Goal: Navigation & Orientation: Find specific page/section

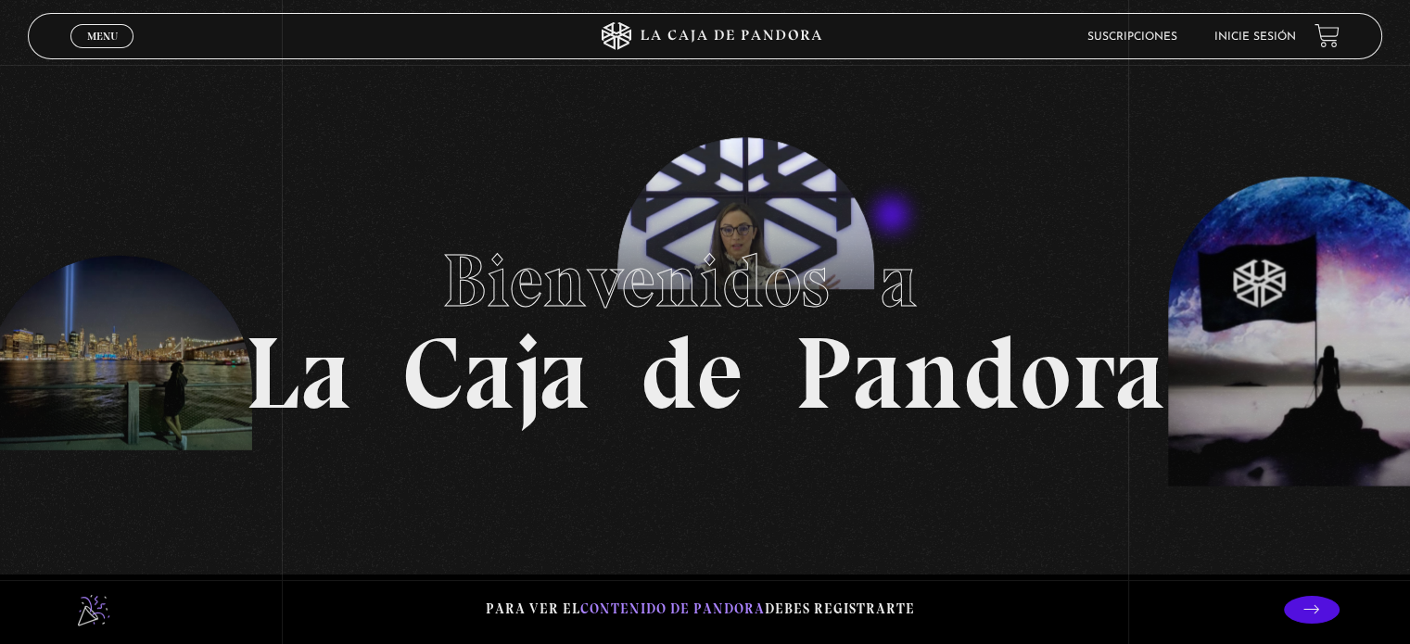
click at [894, 215] on section "Bienvenidos a La Caja de Pandora" at bounding box center [705, 322] width 1410 height 644
click at [1259, 27] on li "Inicie sesión" at bounding box center [1255, 36] width 82 height 29
click at [1245, 27] on li "Inicie sesión" at bounding box center [1255, 36] width 82 height 29
click at [1249, 32] on link "Inicie sesión" at bounding box center [1255, 37] width 82 height 11
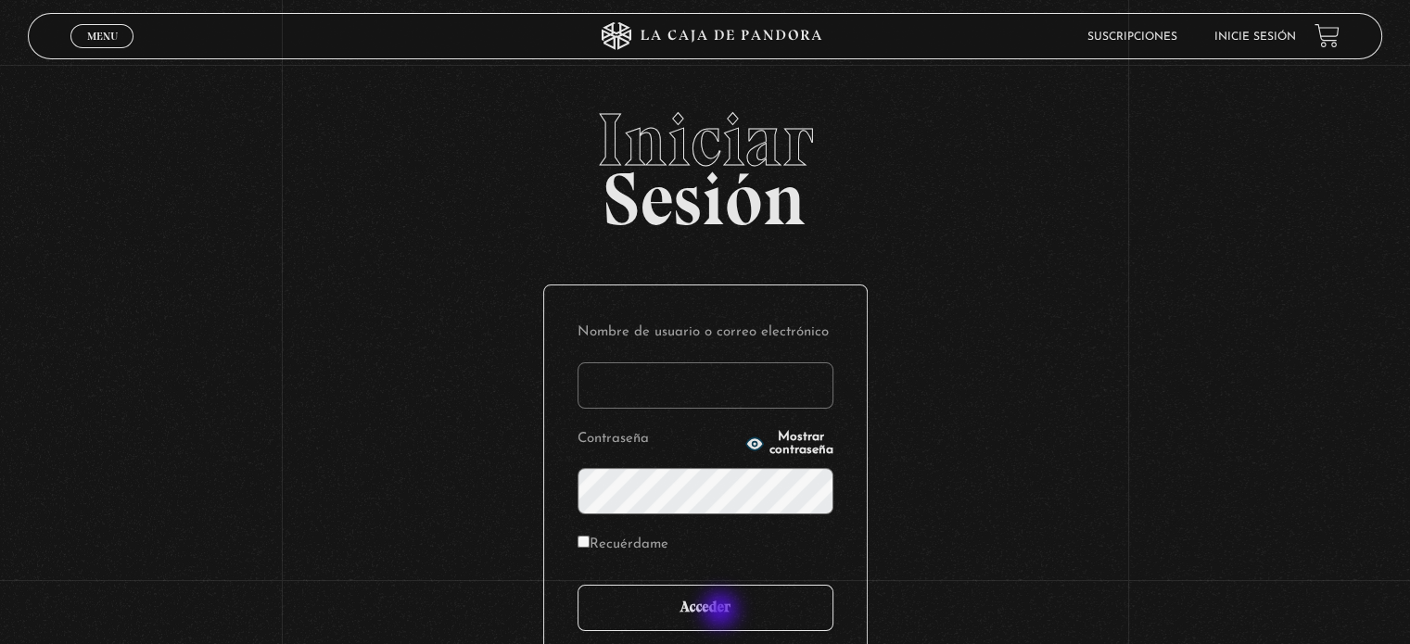
type input "[EMAIL_ADDRESS][DOMAIN_NAME]"
click at [724, 606] on input "Acceder" at bounding box center [706, 608] width 256 height 46
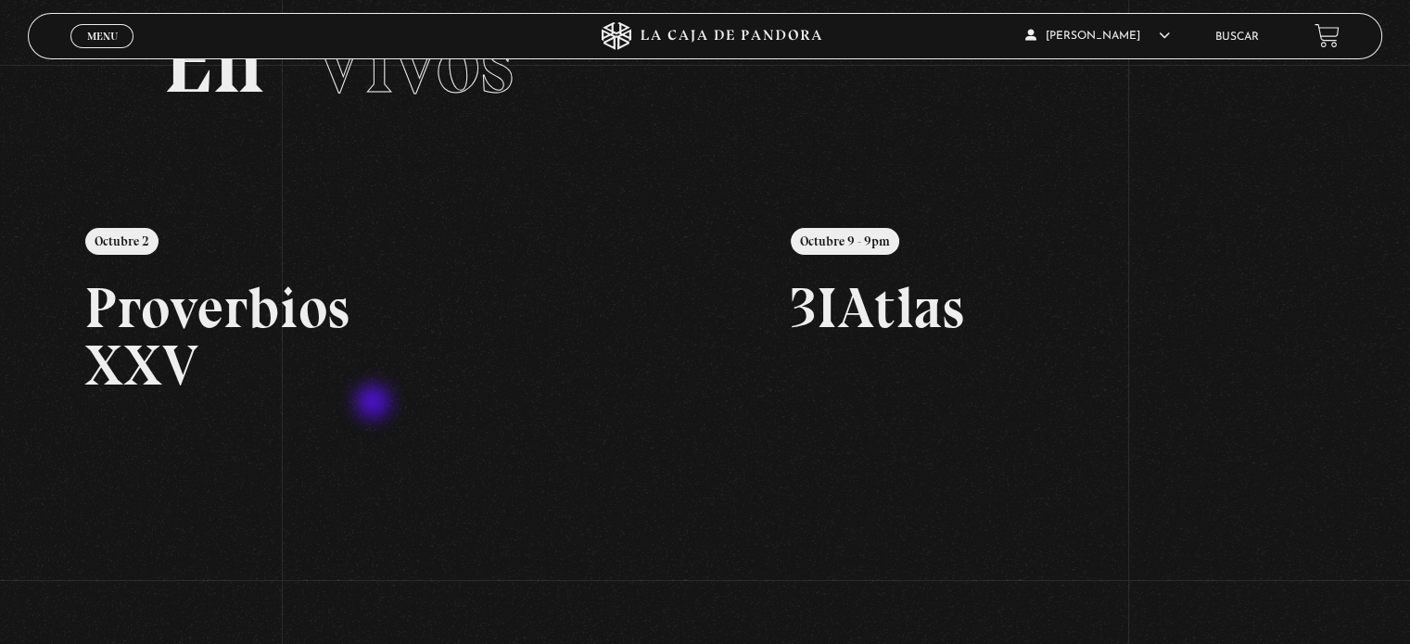
scroll to position [278, 0]
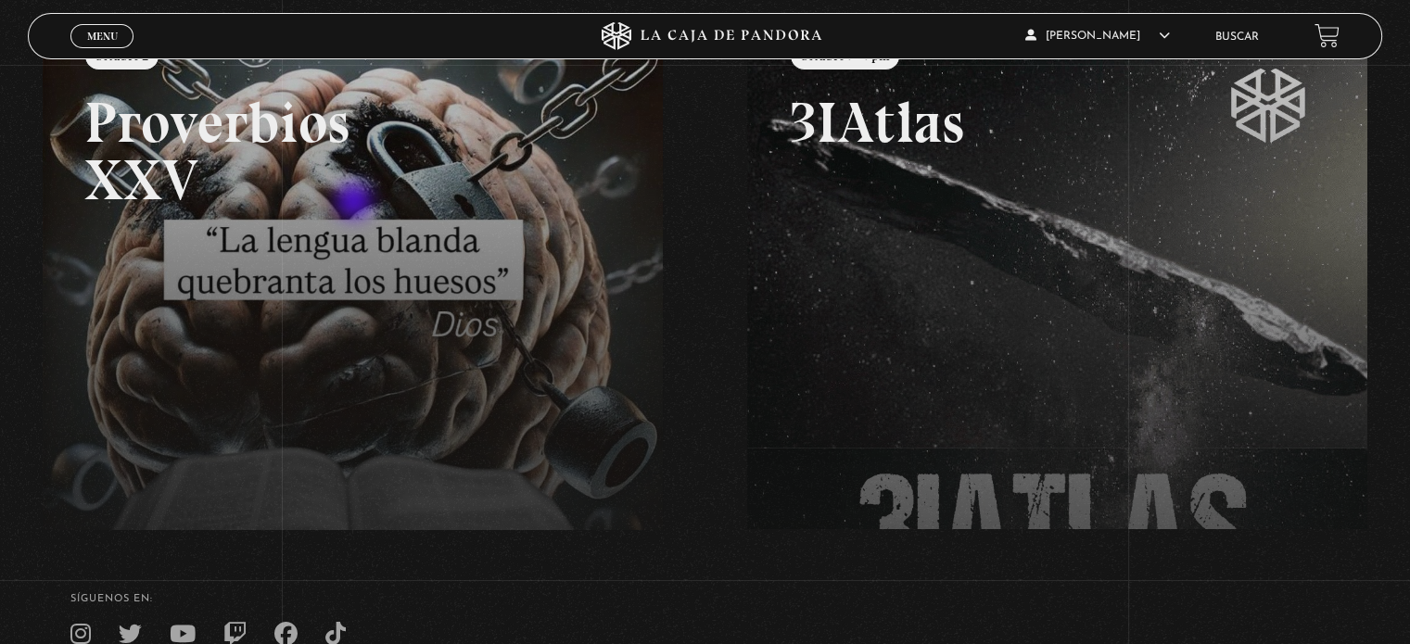
click at [356, 203] on link at bounding box center [748, 336] width 1410 height 644
